Goal: Transaction & Acquisition: Purchase product/service

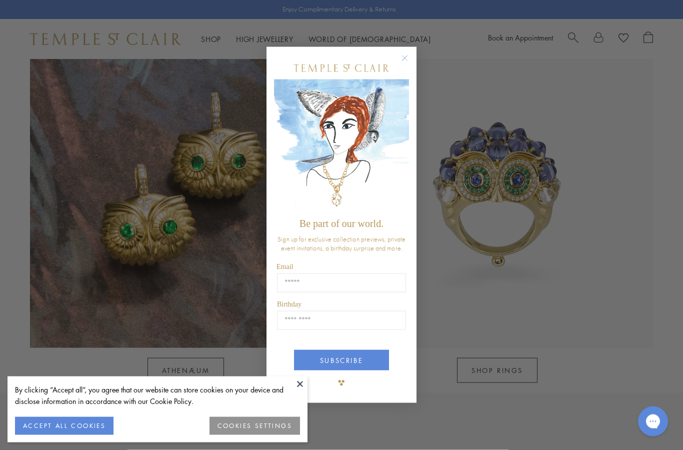
scroll to position [850, 0]
click at [405, 65] on circle "Close dialog" at bounding box center [405, 59] width 12 height 12
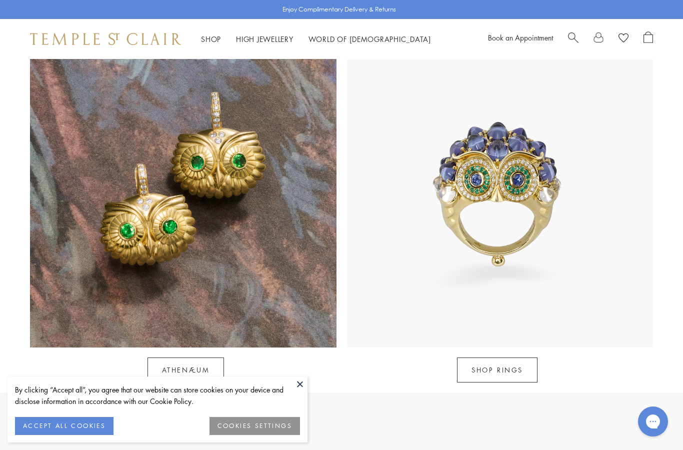
click at [513, 358] on link "SHOP RINGS" at bounding box center [497, 370] width 81 height 25
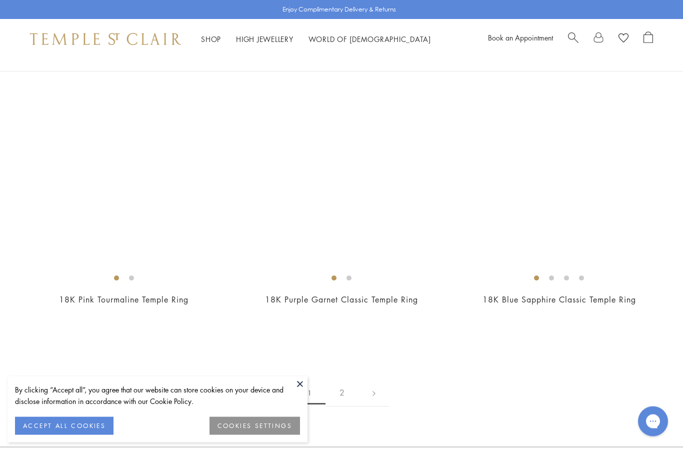
scroll to position [4316, 0]
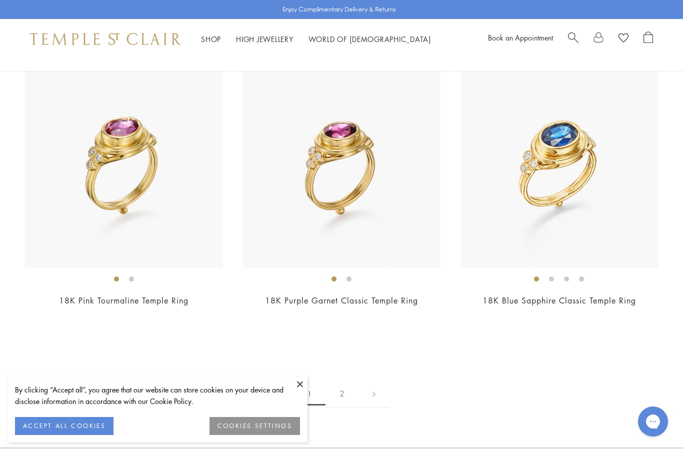
click at [589, 196] on img at bounding box center [560, 169] width 198 height 198
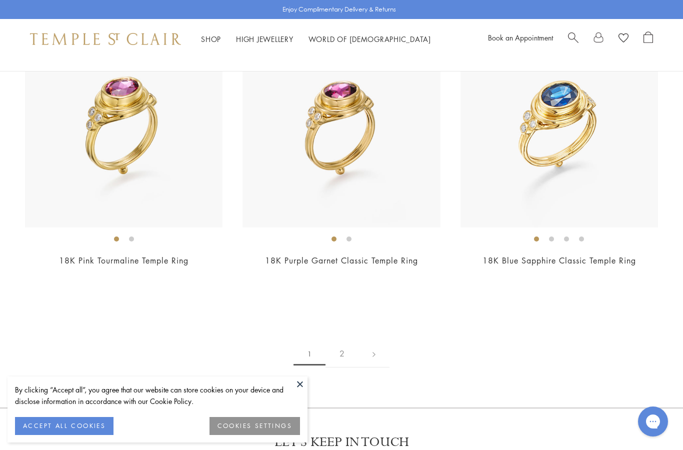
click at [296, 187] on img at bounding box center [342, 129] width 198 height 198
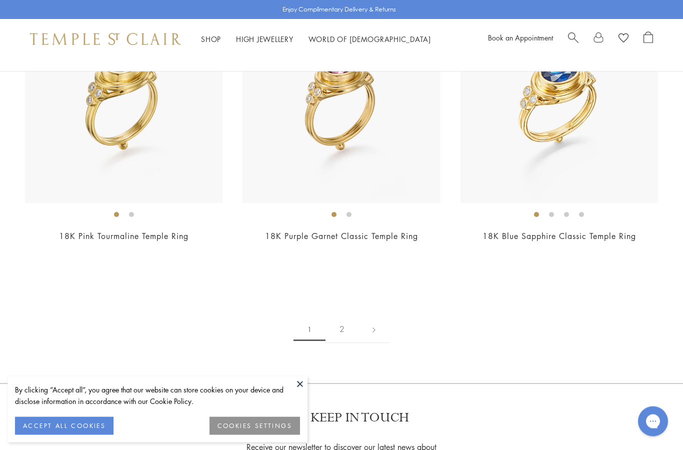
scroll to position [4380, 0]
click at [342, 323] on link "2" at bounding box center [342, 330] width 33 height 28
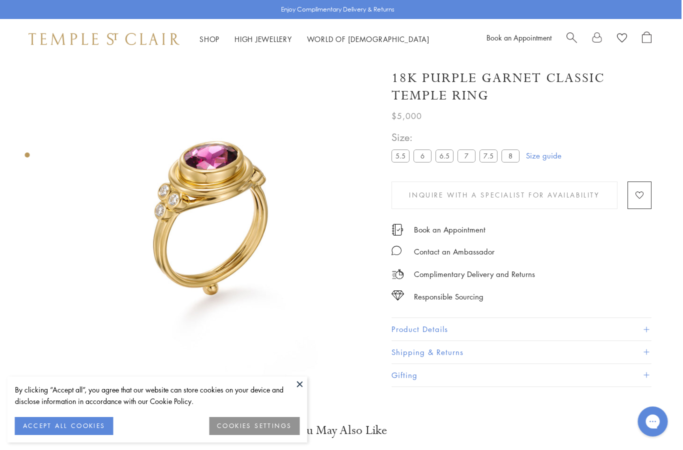
scroll to position [0, 2]
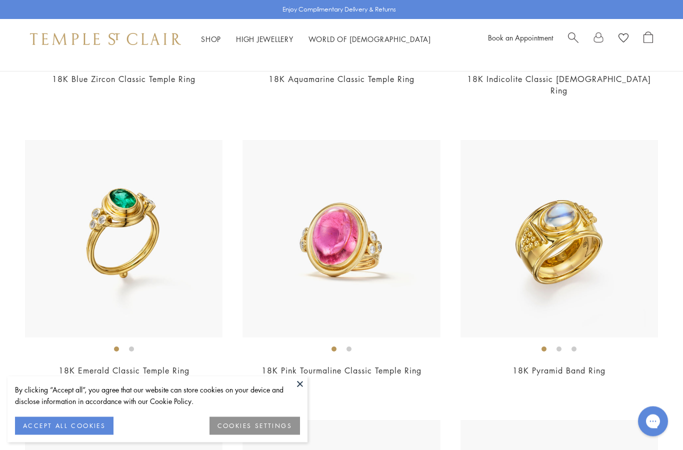
scroll to position [335, 0]
click at [87, 258] on img at bounding box center [124, 239] width 198 height 198
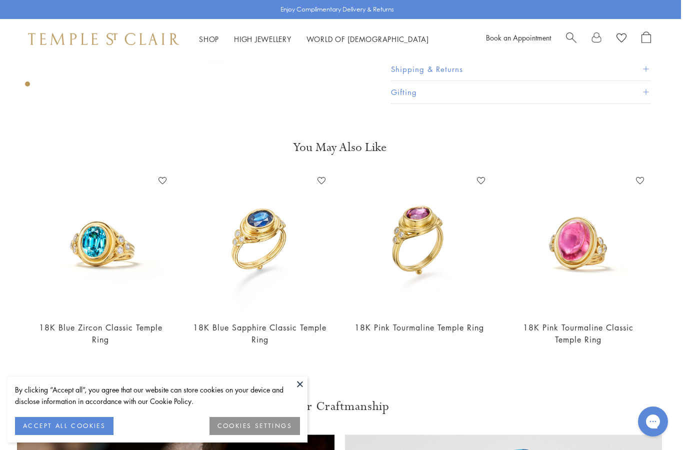
scroll to position [284, 2]
click at [225, 302] on img at bounding box center [261, 243] width 140 height 140
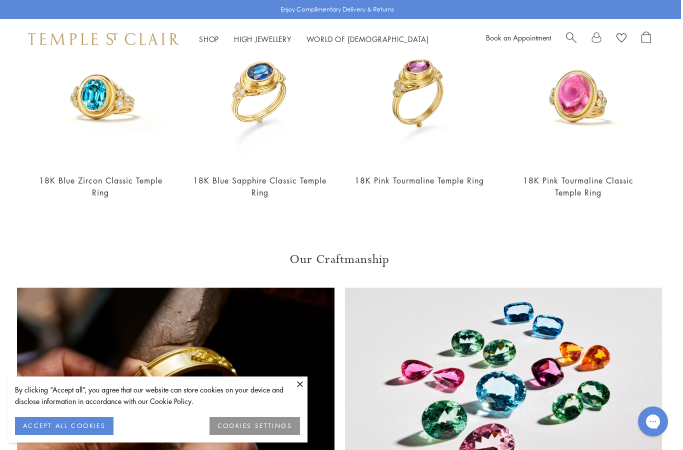
scroll to position [424, 2]
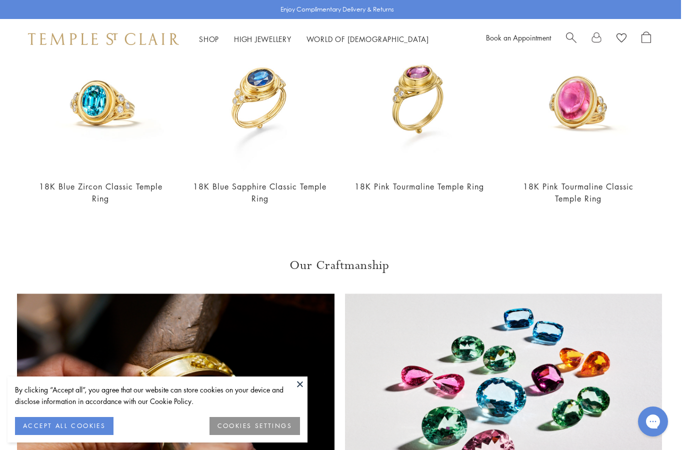
click at [578, 124] on img at bounding box center [579, 102] width 140 height 140
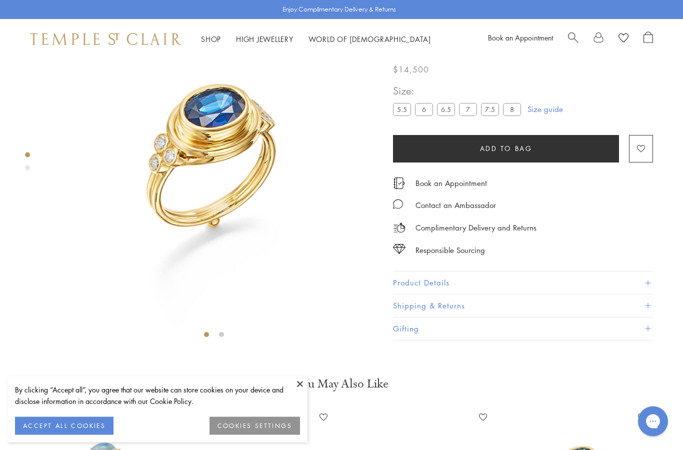
scroll to position [59, 0]
click at [19, 281] on div at bounding box center [204, 170] width 408 height 341
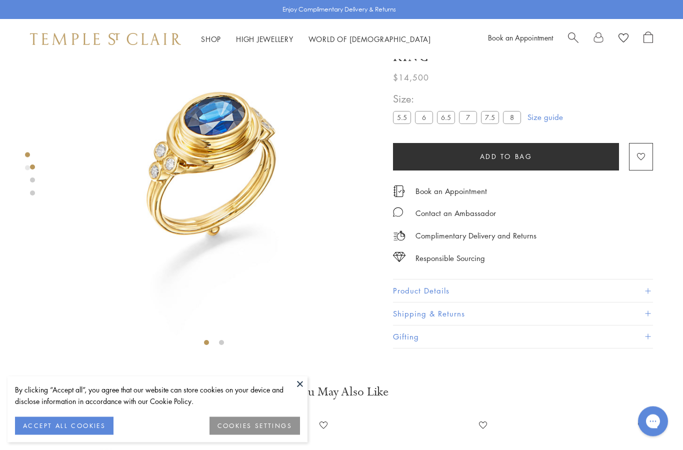
scroll to position [0, 0]
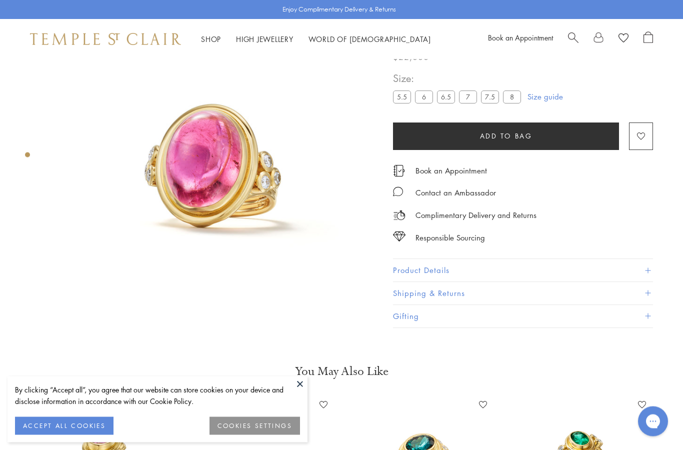
scroll to position [59, 0]
